Goal: Information Seeking & Learning: Understand process/instructions

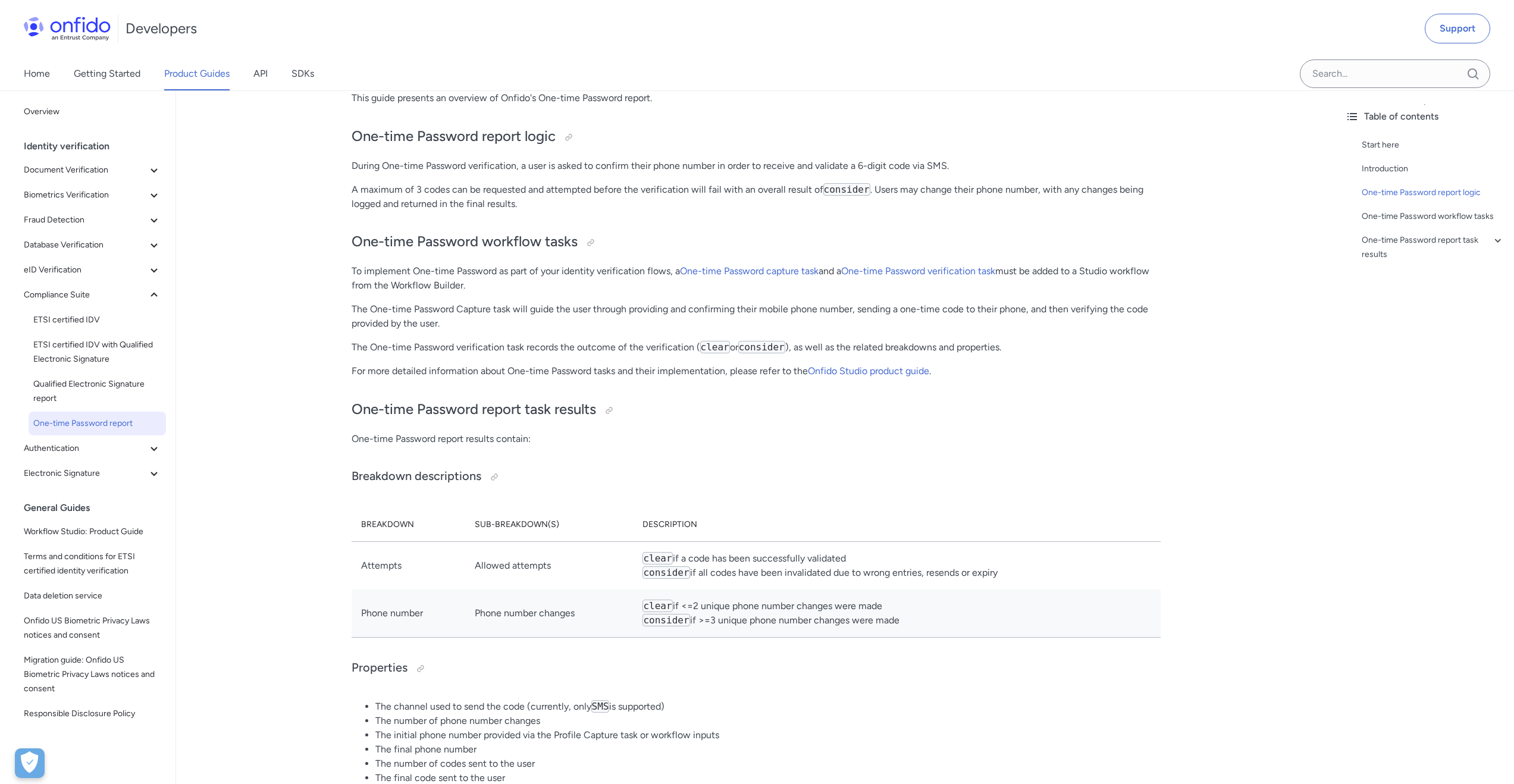
scroll to position [300, 0]
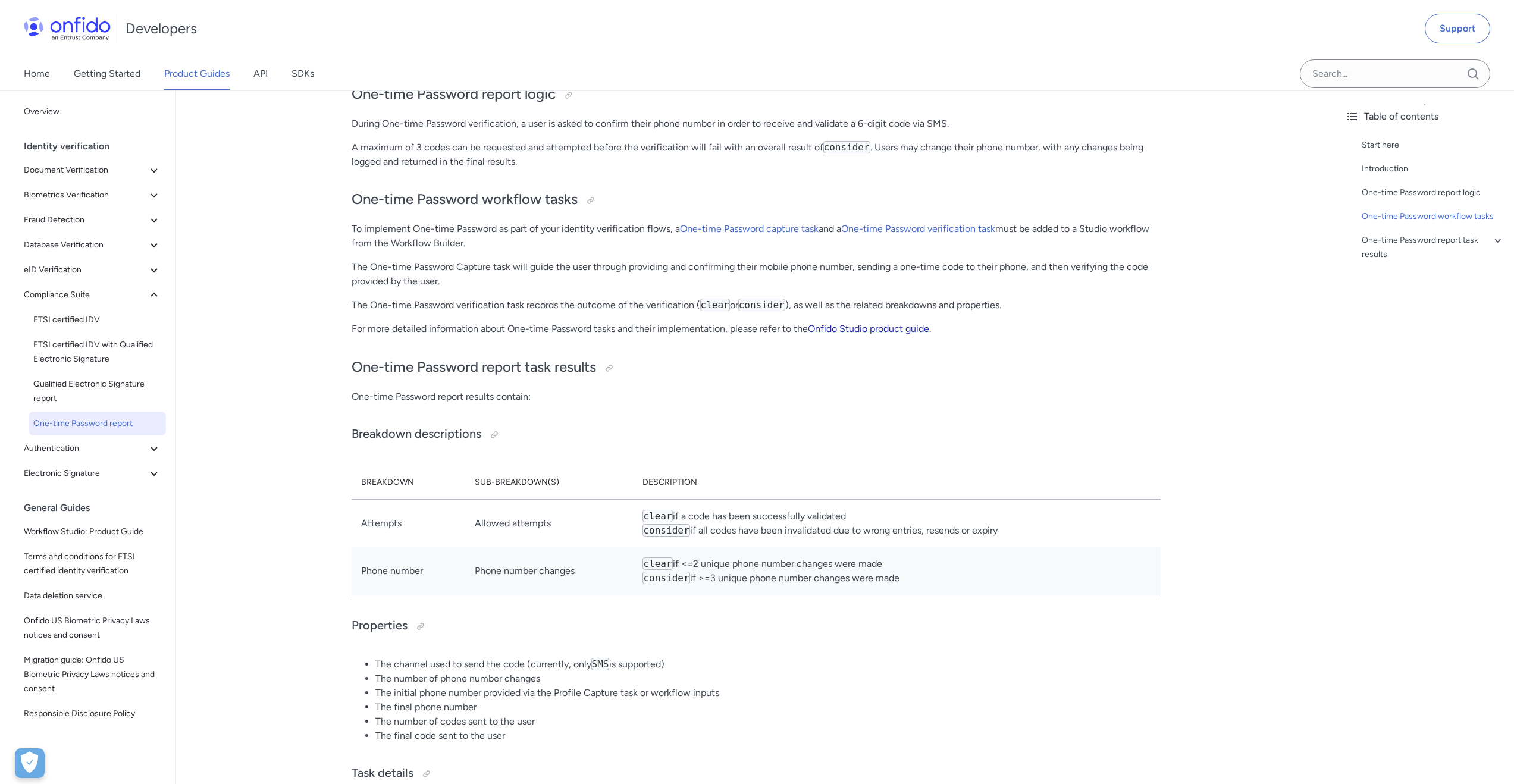
click at [829, 327] on link "Onfido Studio product guide" at bounding box center [869, 328] width 121 height 11
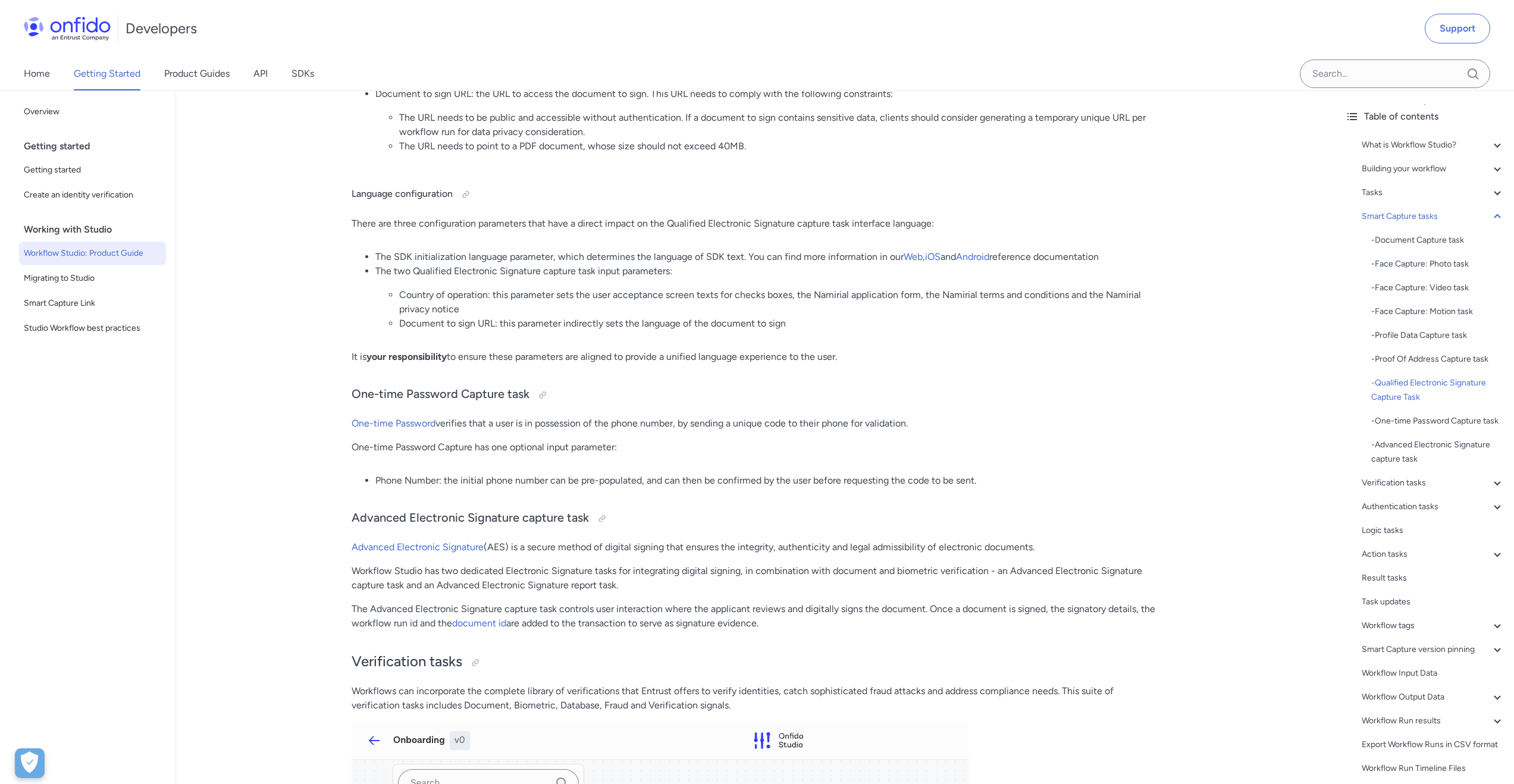
scroll to position [7948, 0]
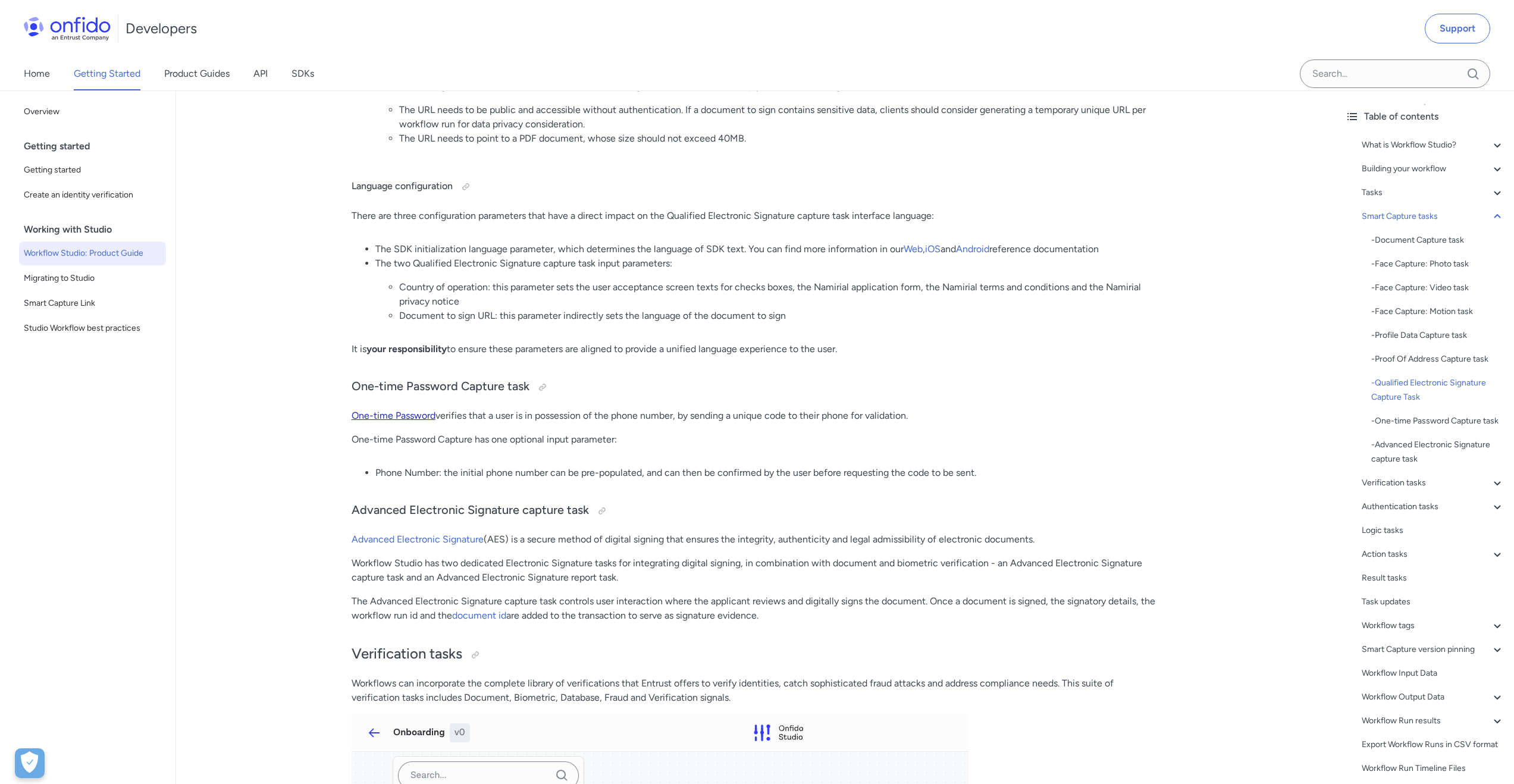
click at [400, 421] on link "One-time Password" at bounding box center [394, 414] width 84 height 11
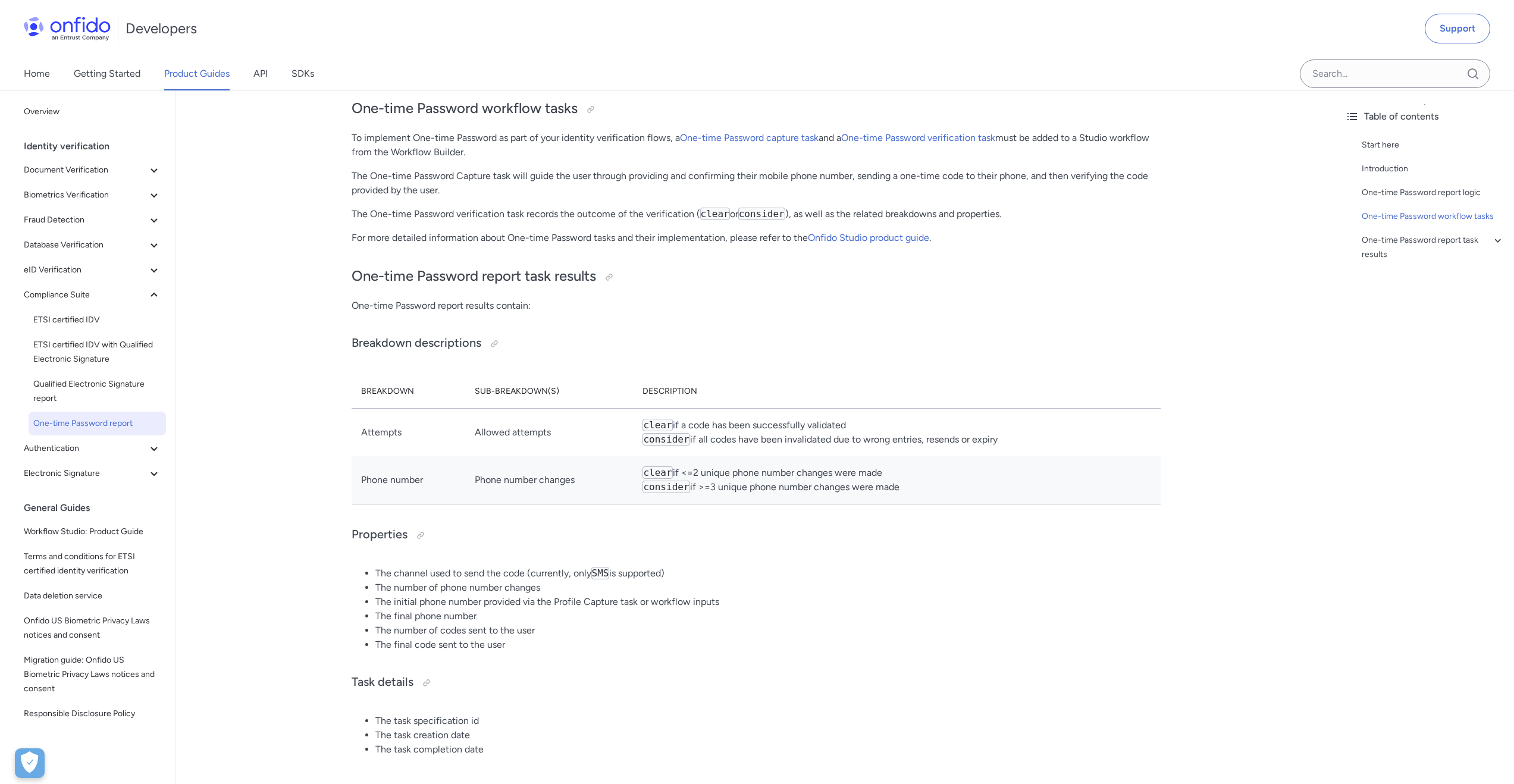
scroll to position [388, 0]
drag, startPoint x: 999, startPoint y: 445, endPoint x: 691, endPoint y: 448, distance: 308.0
click at [691, 448] on td "clear if a code has been successfully validated consider if all codes have been…" at bounding box center [896, 436] width 527 height 49
